Goal: Entertainment & Leisure: Browse casually

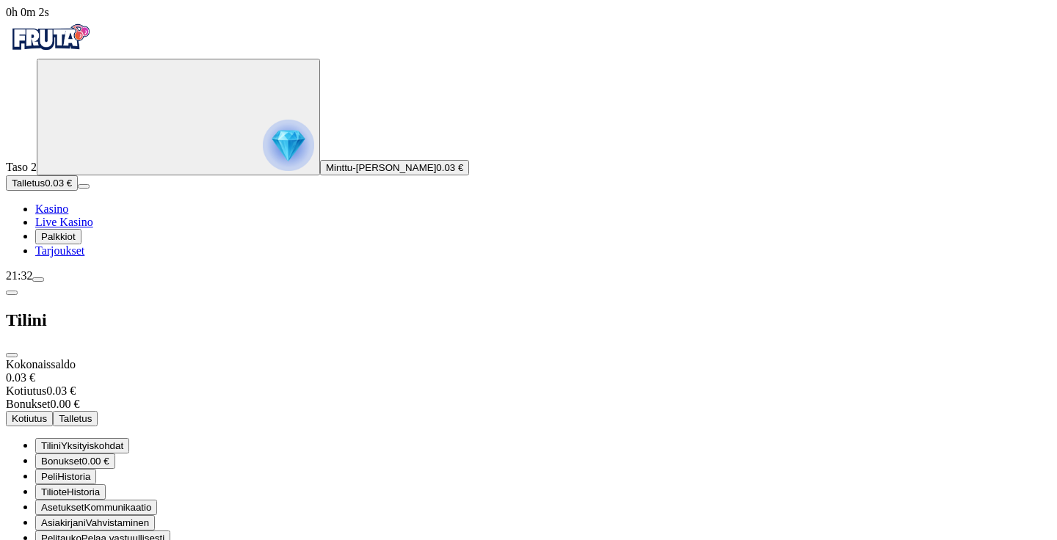
click at [76, 242] on span "Palkkiot" at bounding box center [58, 236] width 35 height 11
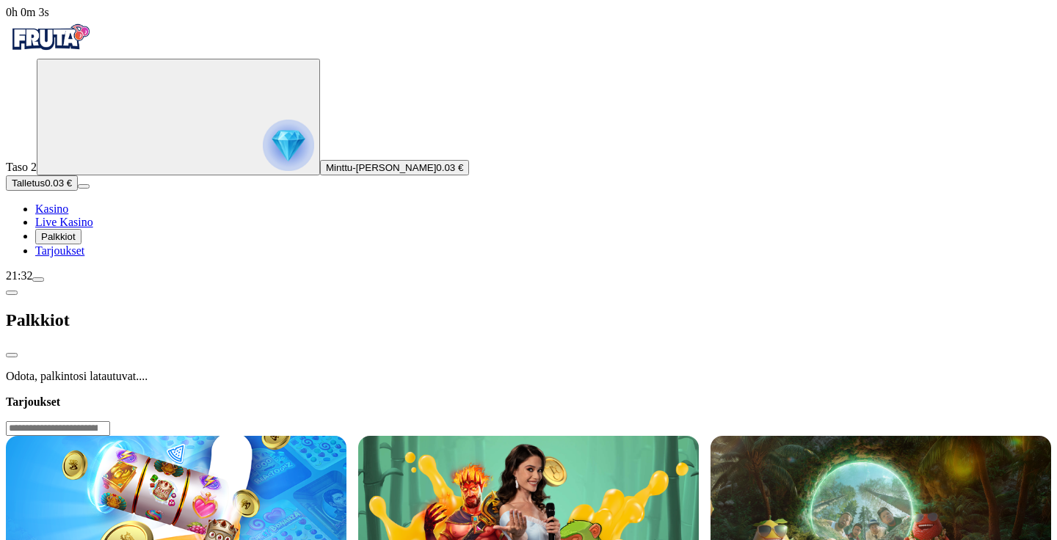
click at [76, 242] on span "Palkkiot" at bounding box center [58, 236] width 35 height 11
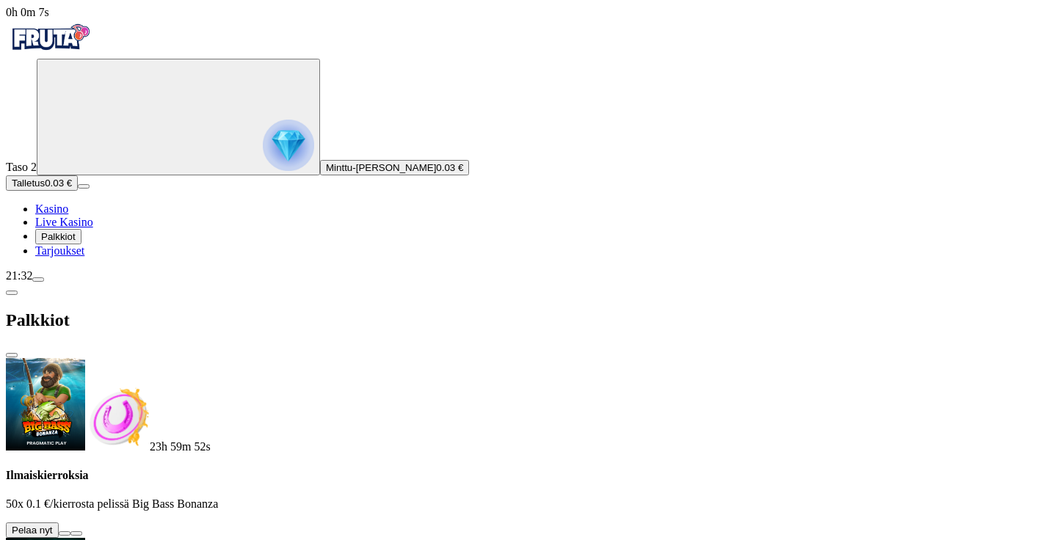
click at [70, 532] on button at bounding box center [65, 534] width 12 height 4
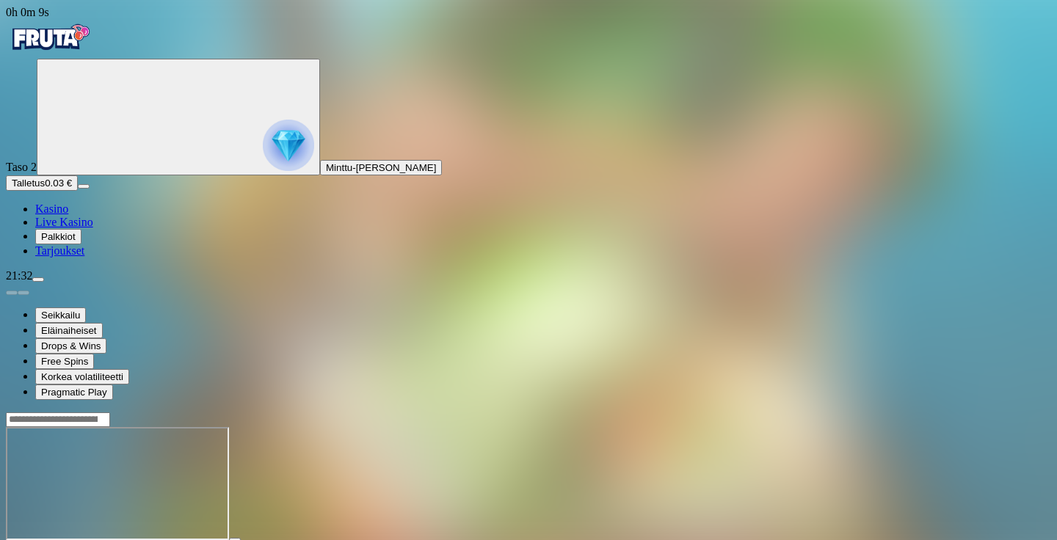
click at [55, 245] on button "Palkkiot" at bounding box center [58, 236] width 46 height 15
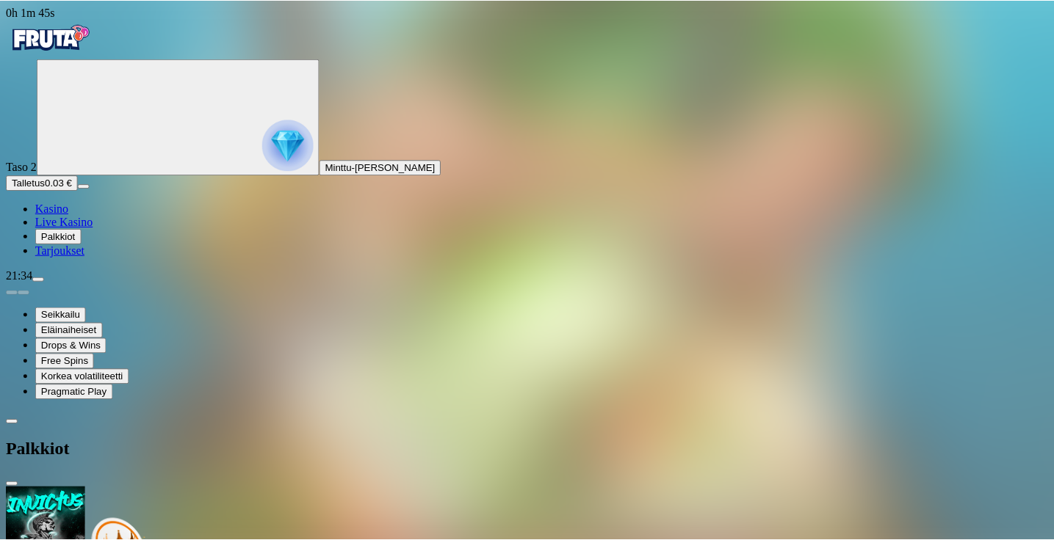
scroll to position [220, 0]
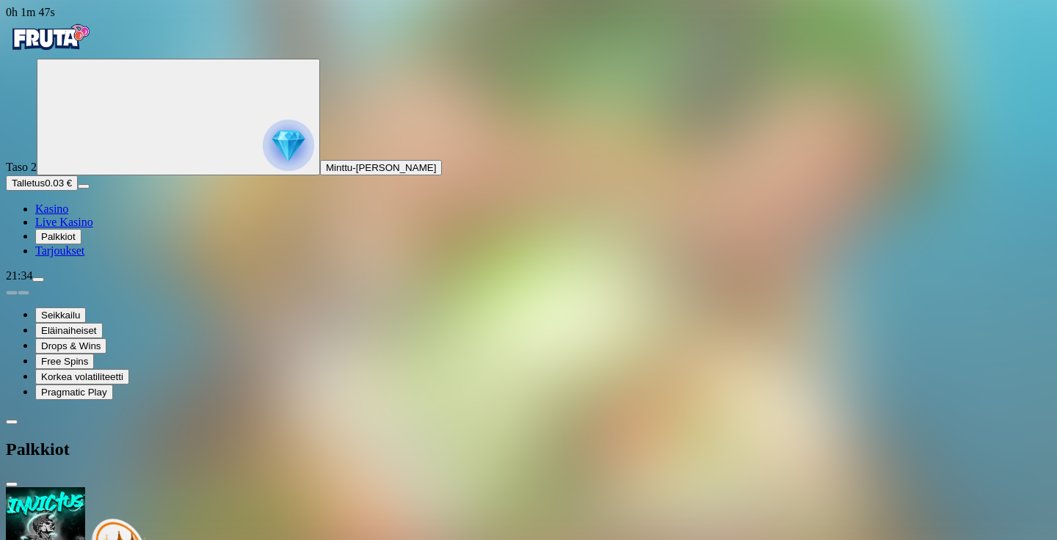
click at [68, 215] on span "Kasino" at bounding box center [51, 209] width 33 height 12
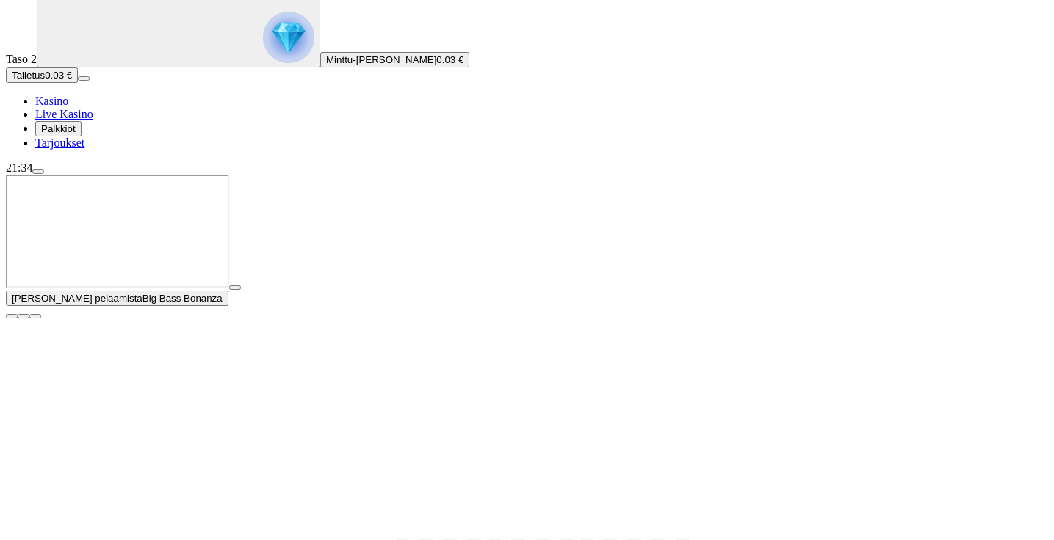
scroll to position [120, 0]
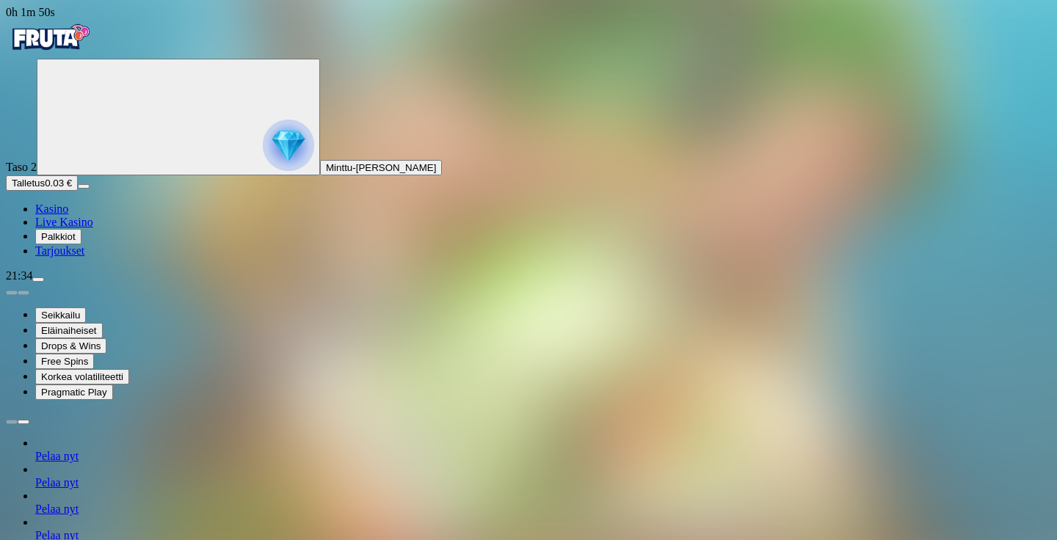
click at [83, 228] on link "Live Kasino" at bounding box center [64, 222] width 58 height 12
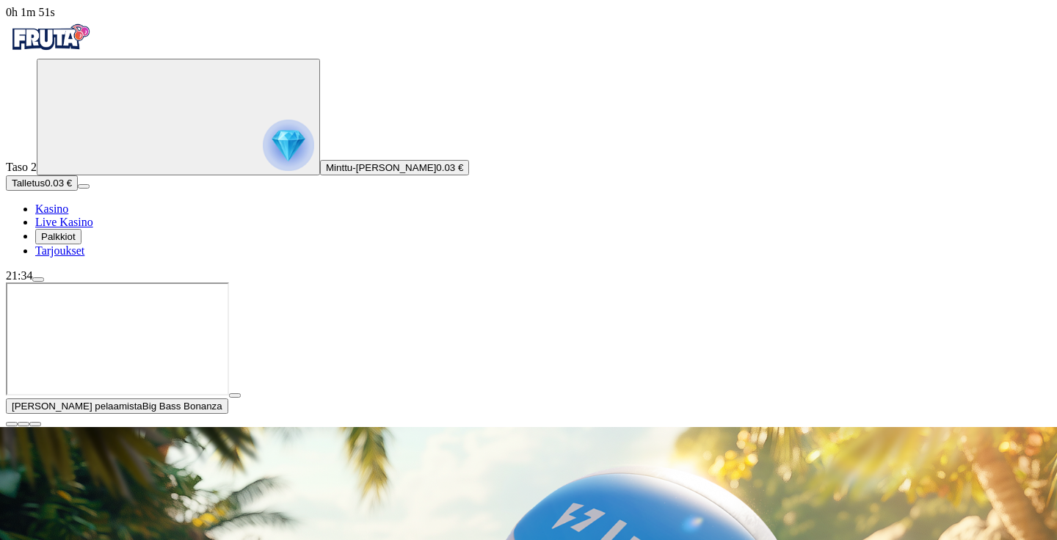
click at [79, 258] on ul "Kasino Live Kasino Palkkiot Tarjoukset" at bounding box center [529, 230] width 1046 height 55
click at [64, 215] on span "Kasino" at bounding box center [51, 209] width 33 height 12
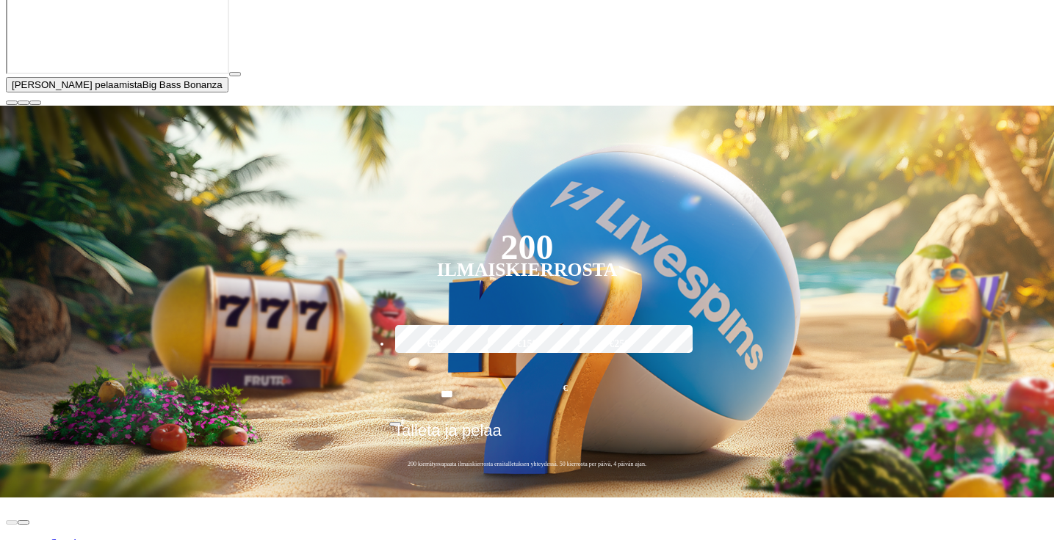
scroll to position [322, 0]
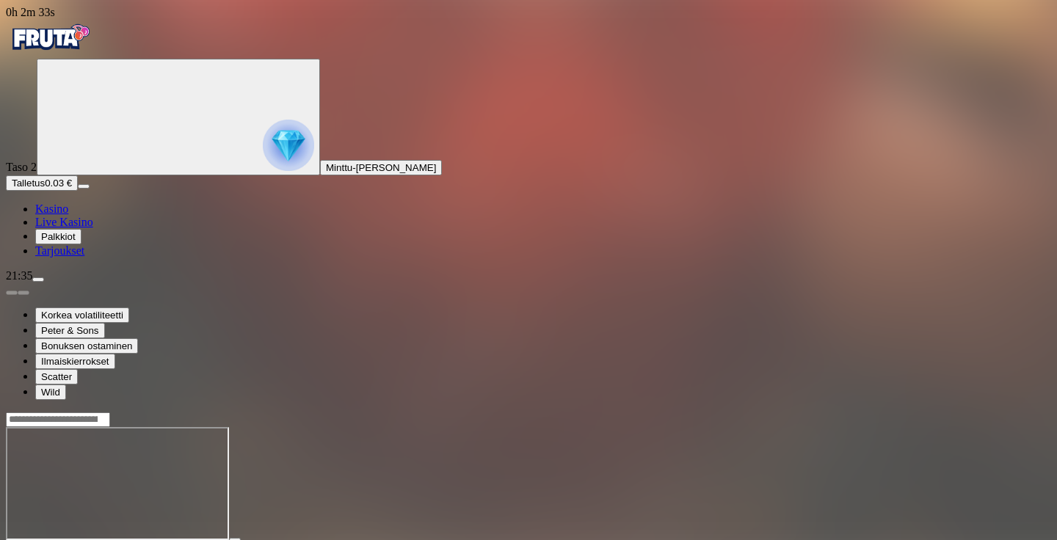
click at [66, 215] on span "Kasino" at bounding box center [51, 209] width 33 height 12
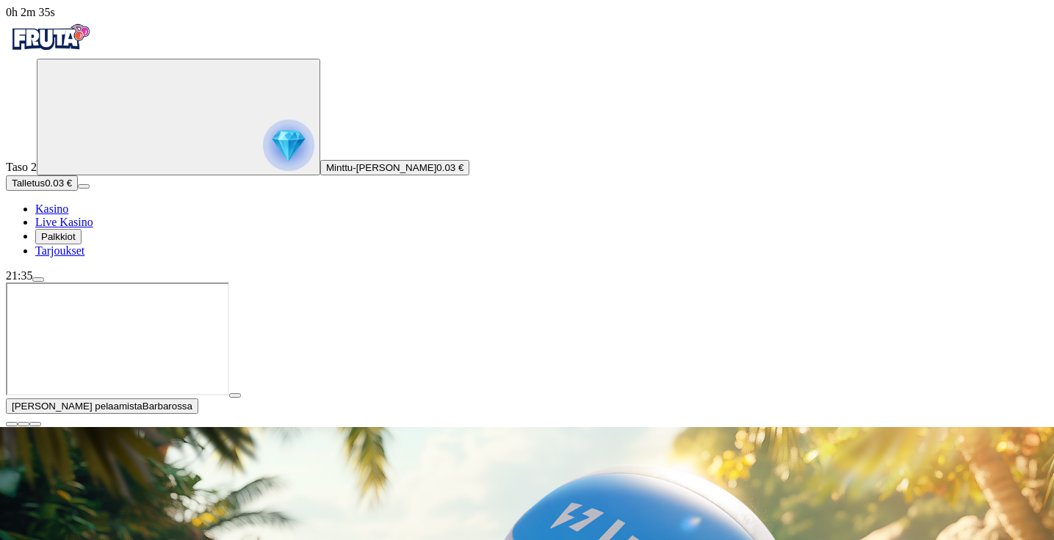
click at [12, 424] on span "close icon" at bounding box center [12, 424] width 0 height 0
